Goal: Information Seeking & Learning: Learn about a topic

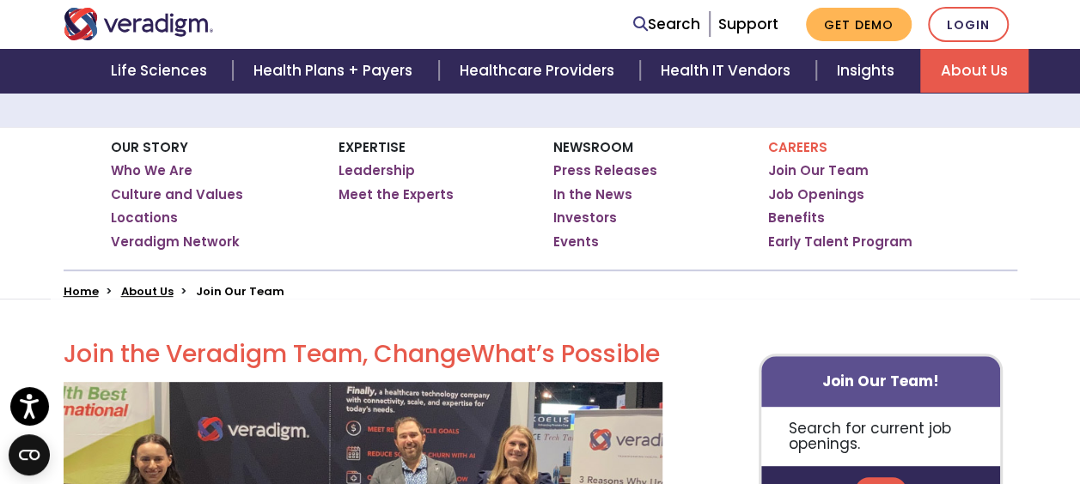
scroll to position [252, 0]
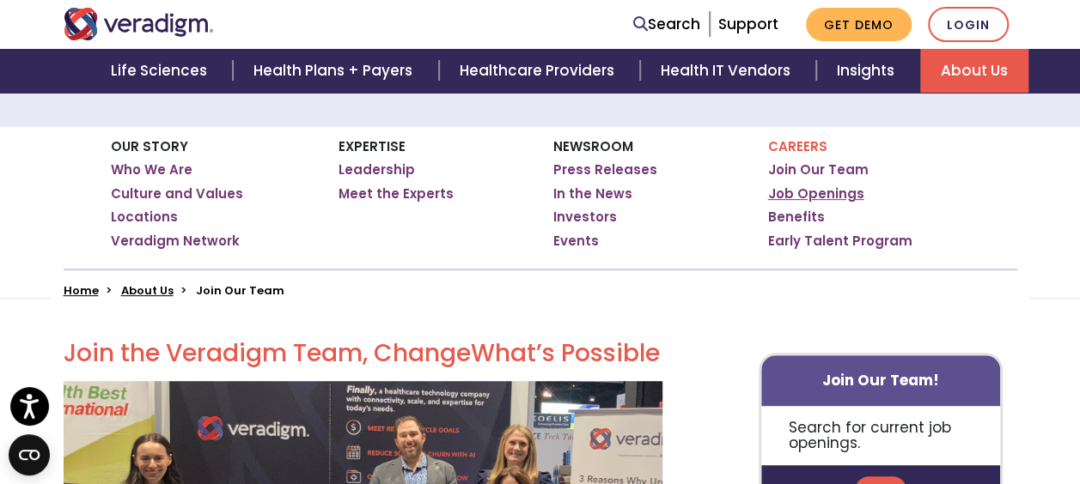
click at [830, 198] on link "Job Openings" at bounding box center [816, 194] width 96 height 17
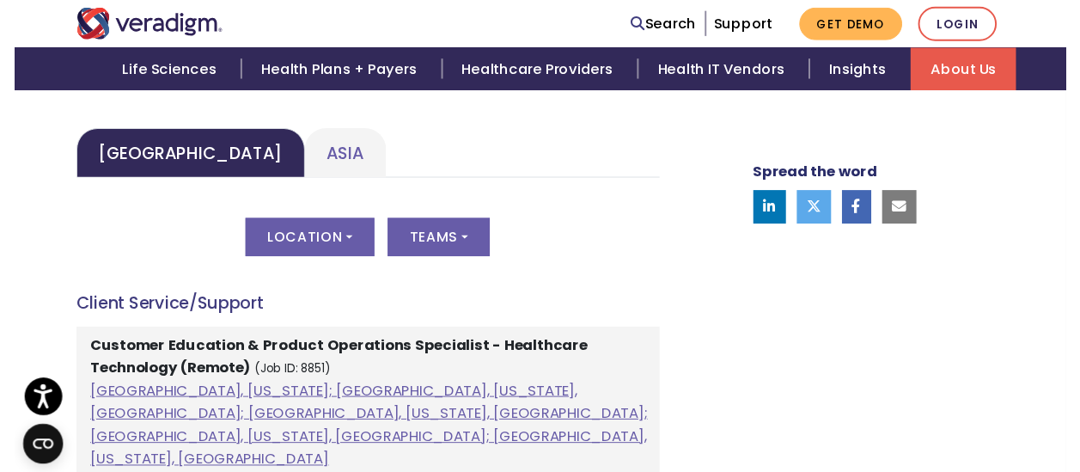
scroll to position [854, 0]
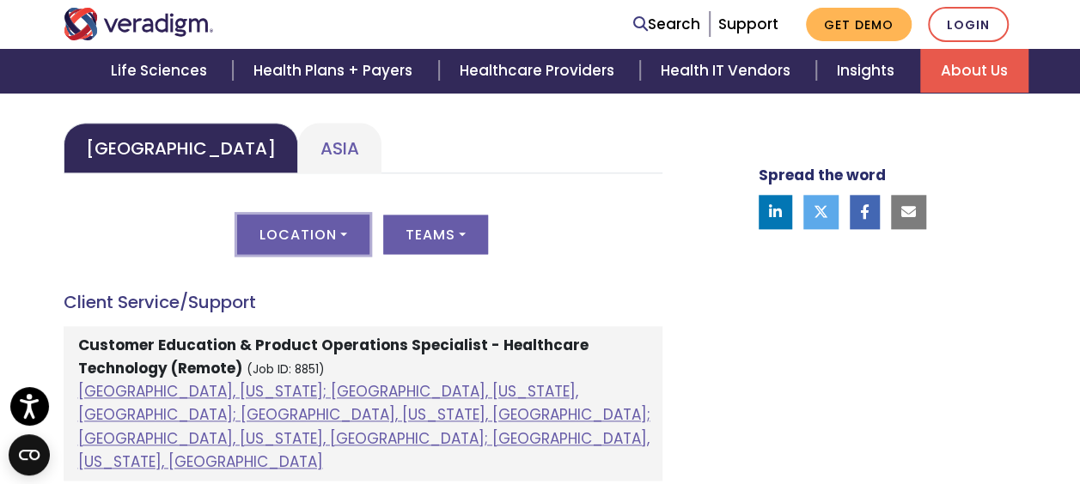
click at [321, 235] on button "Location" at bounding box center [303, 235] width 132 height 40
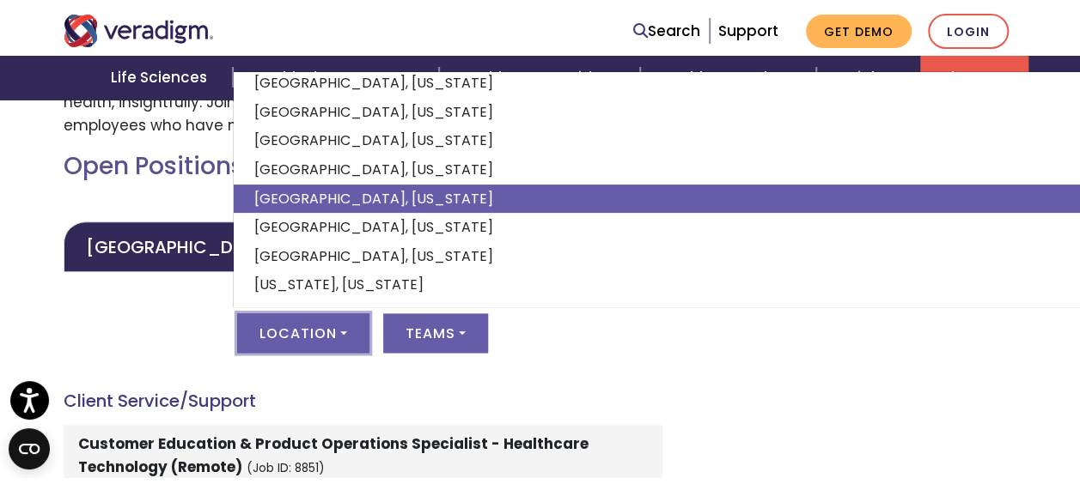
scroll to position [772, 0]
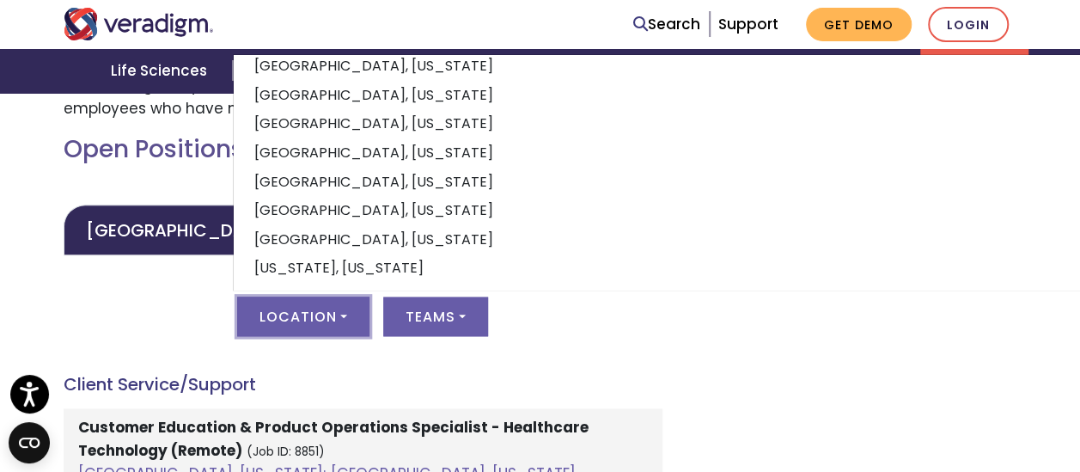
click at [356, 353] on div "Location All Atlanta, Georgia; Chicago, Illinois, United States; Houston, Texas…" at bounding box center [363, 326] width 599 height 60
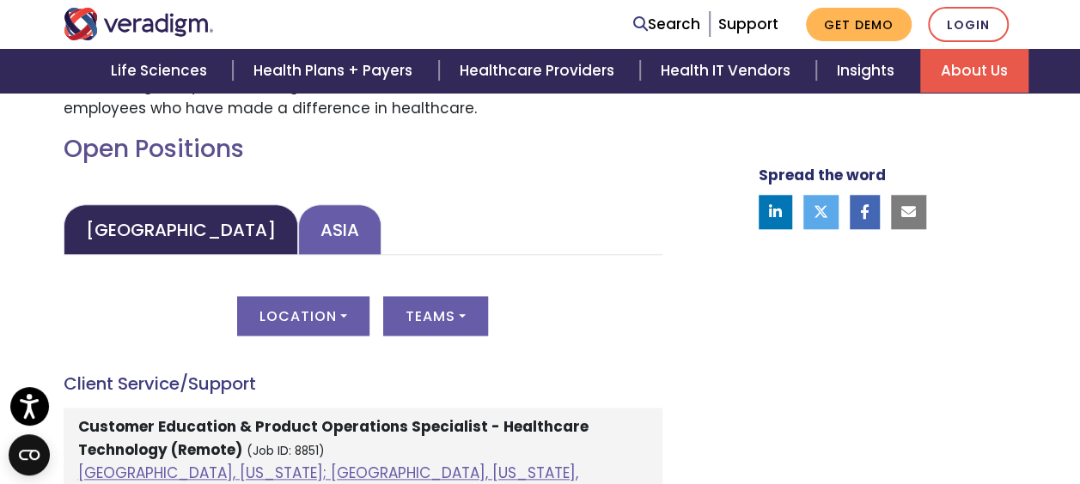
click at [298, 213] on link "Asia" at bounding box center [339, 229] width 83 height 51
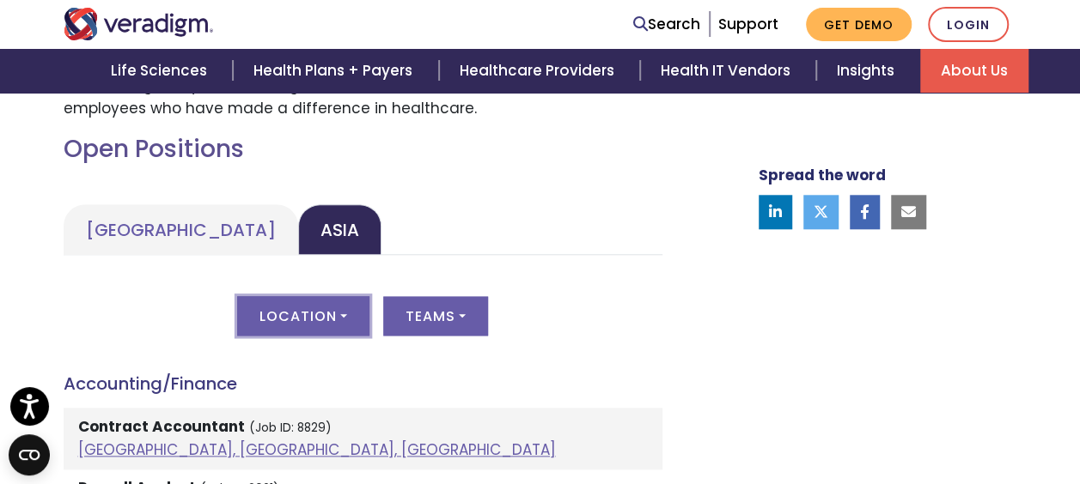
click at [320, 322] on button "Location" at bounding box center [303, 316] width 132 height 40
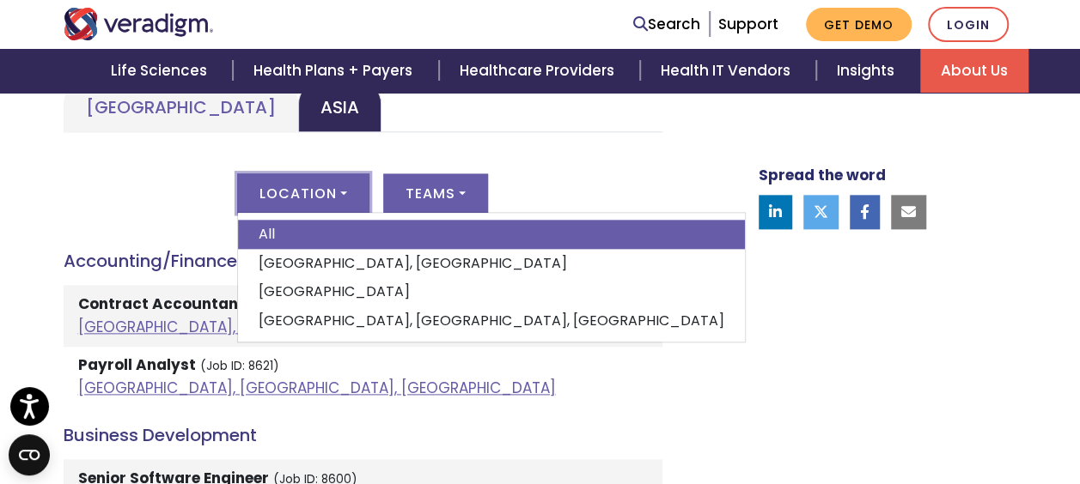
scroll to position [900, 0]
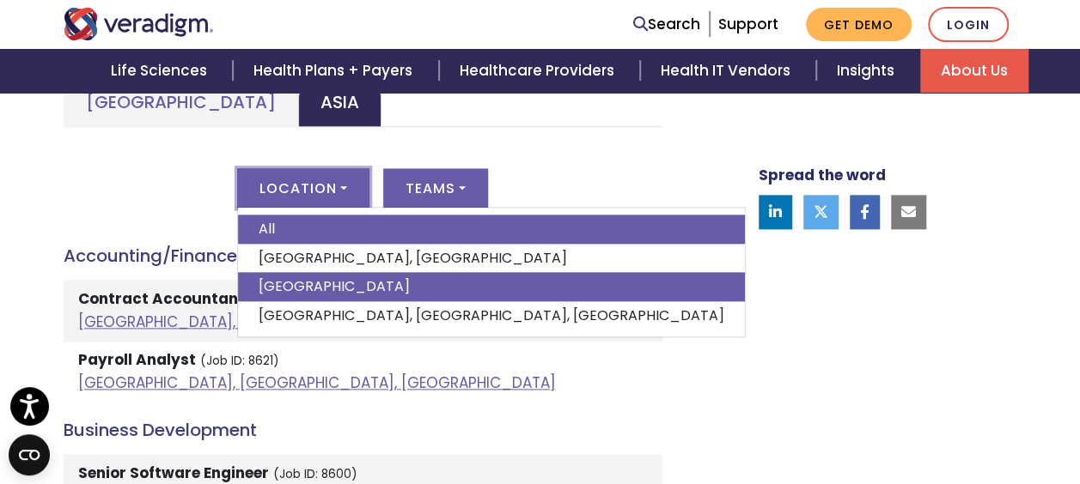
click at [375, 283] on link "India" at bounding box center [491, 286] width 507 height 29
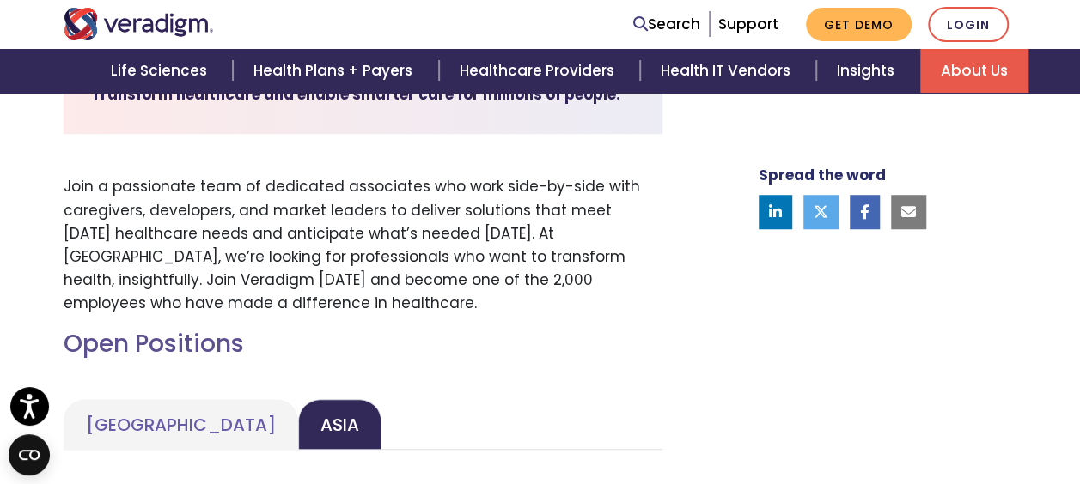
scroll to position [0, 0]
